Goal: Information Seeking & Learning: Learn about a topic

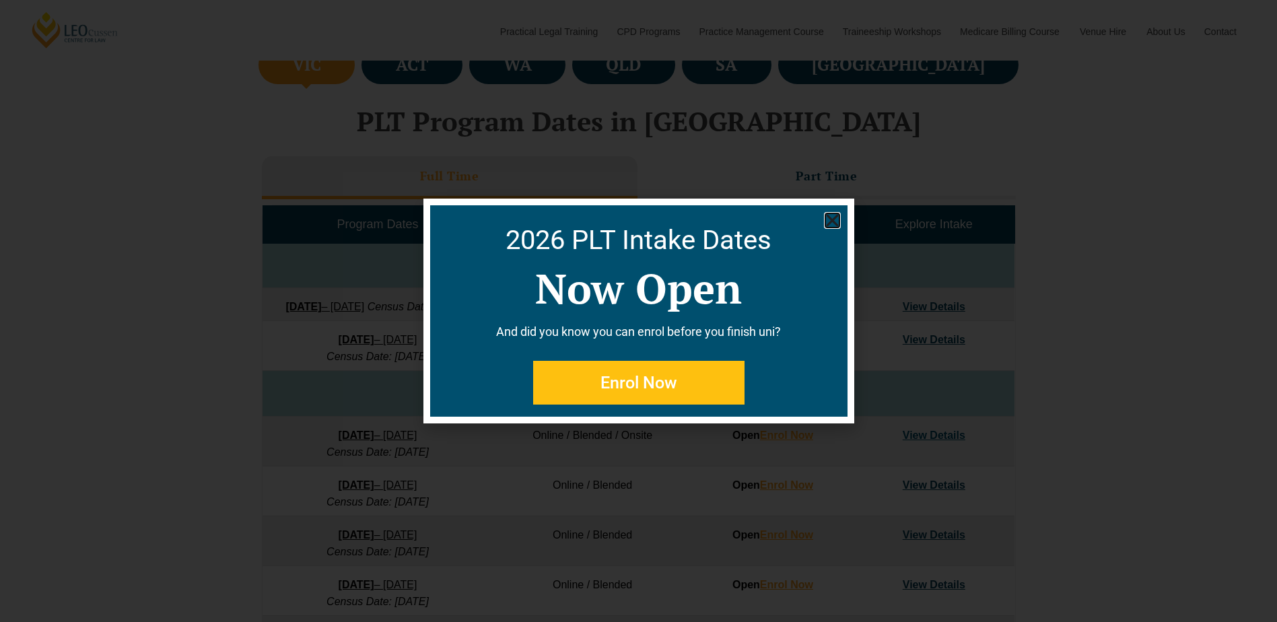
scroll to position [539, 0]
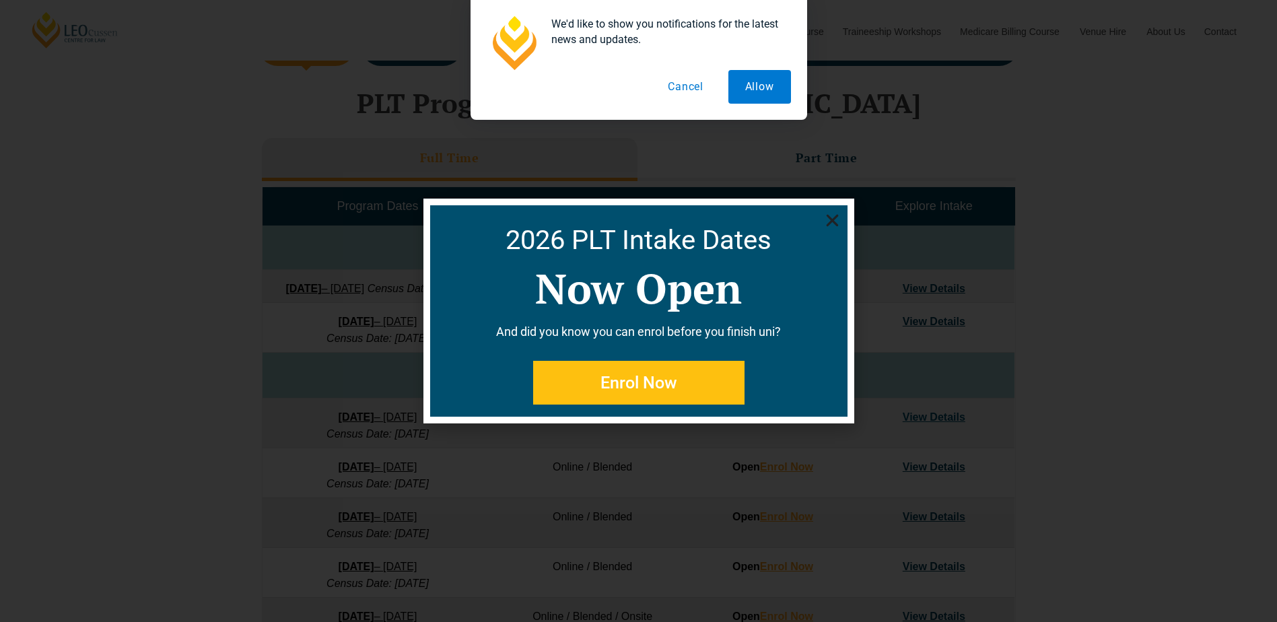
click at [833, 219] on use "Close" at bounding box center [832, 221] width 12 height 12
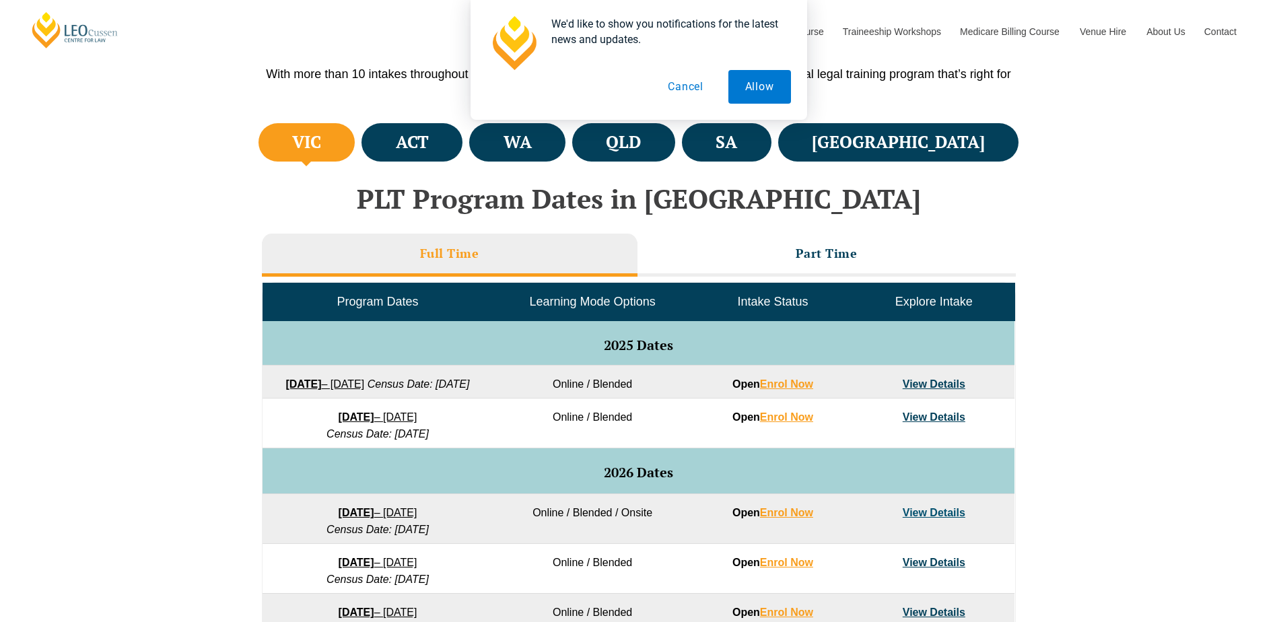
scroll to position [269, 0]
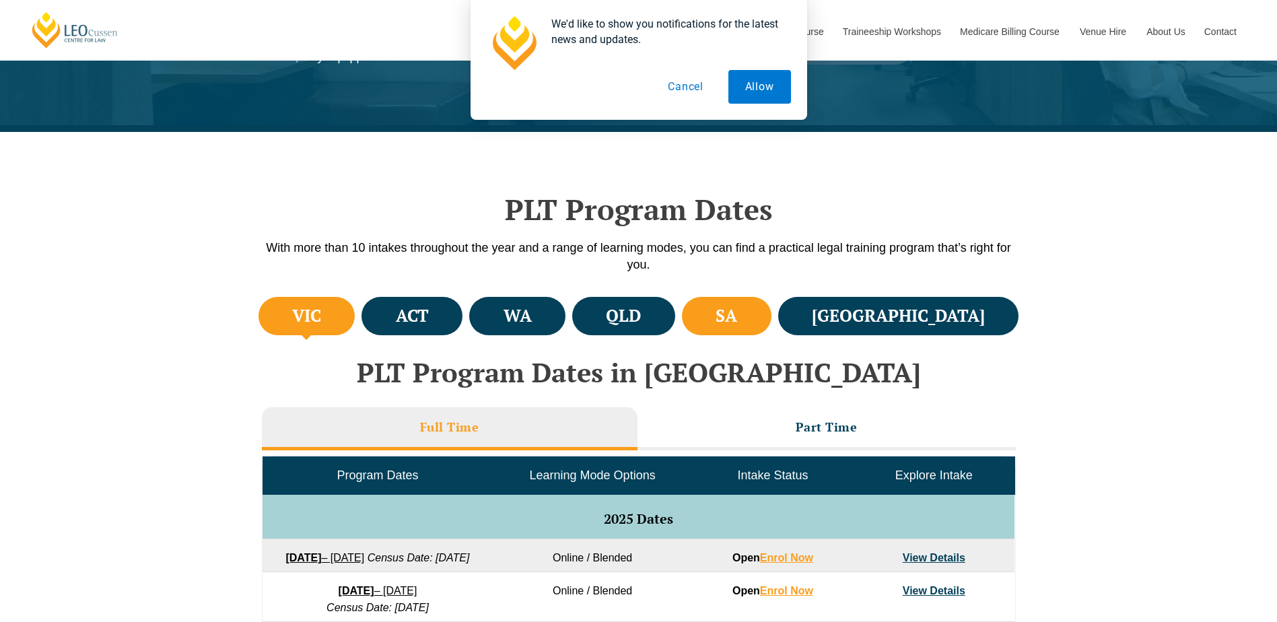
drag, startPoint x: 835, startPoint y: 314, endPoint x: 829, endPoint y: 325, distance: 12.6
click at [737, 314] on h4 "SA" at bounding box center [727, 316] width 22 height 22
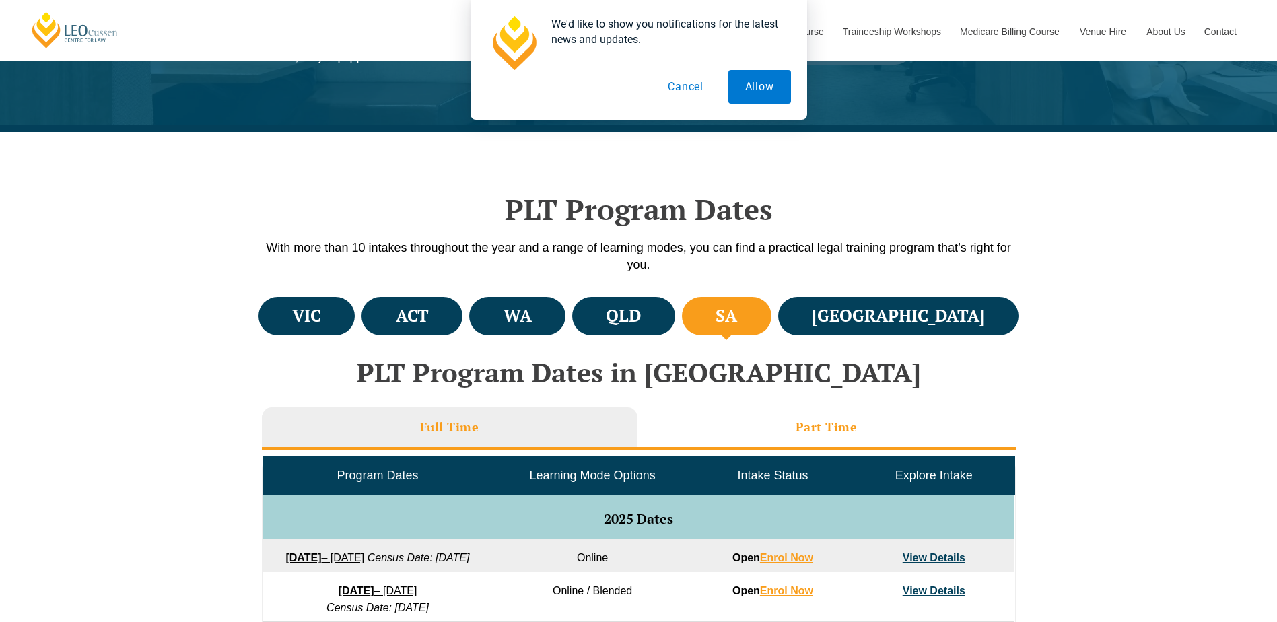
click at [716, 417] on li "Part Time" at bounding box center [827, 428] width 378 height 43
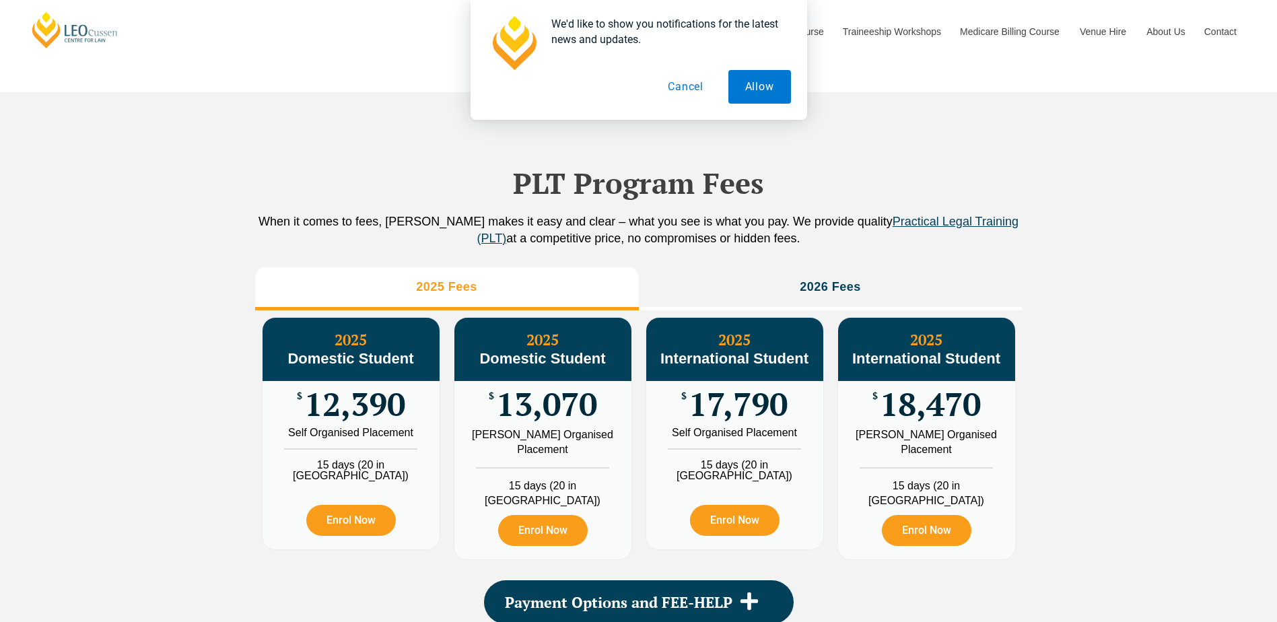
scroll to position [1212, 0]
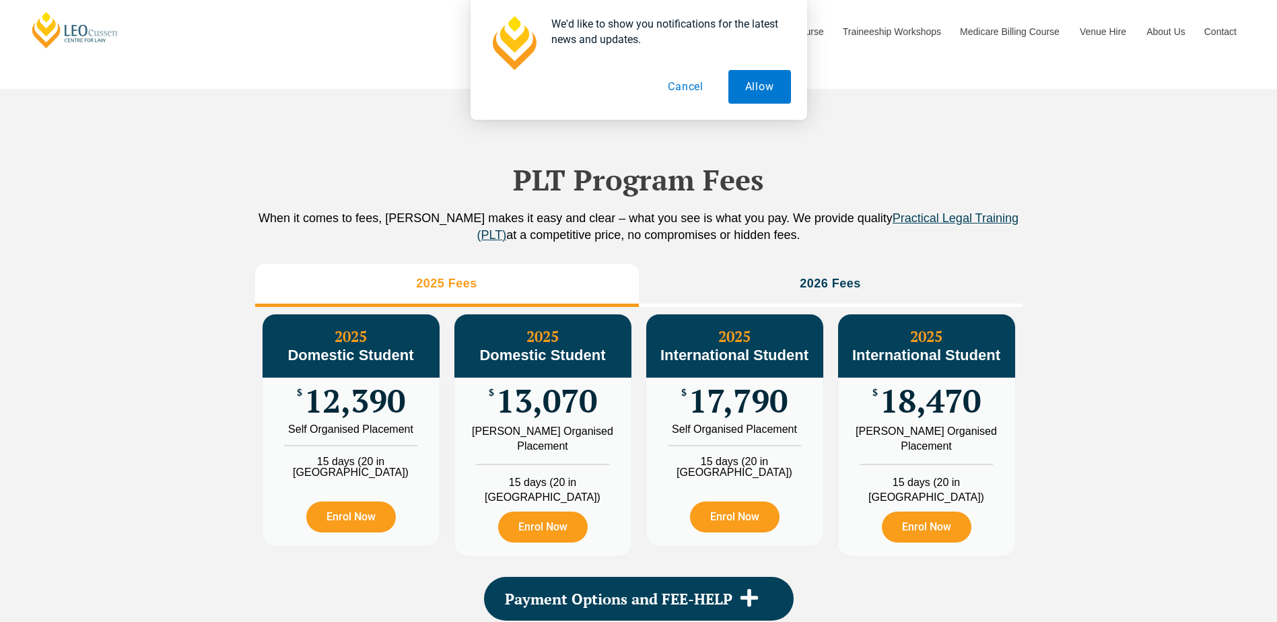
click at [1144, 347] on div "PLT Program Fees When it comes to fees, Leo Cussen makes it easy and clear – wh…" at bounding box center [638, 378] width 1277 height 579
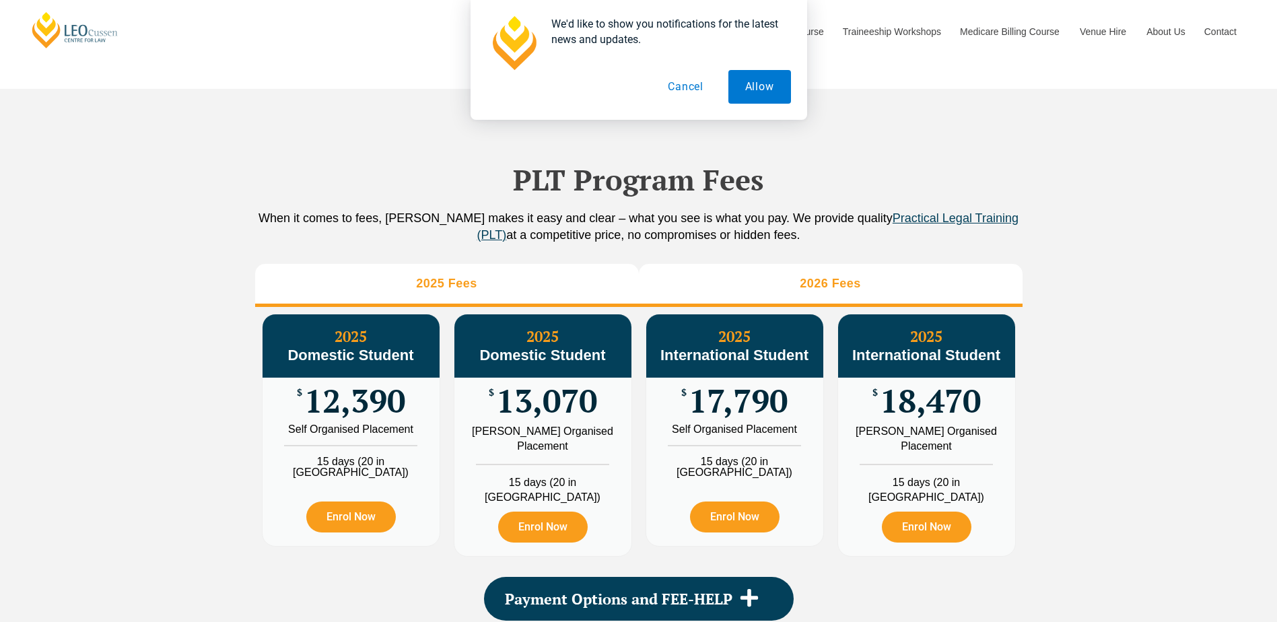
click at [823, 287] on h3 "2026 Fees" at bounding box center [830, 283] width 61 height 15
